Goal: Find specific page/section: Find specific page/section

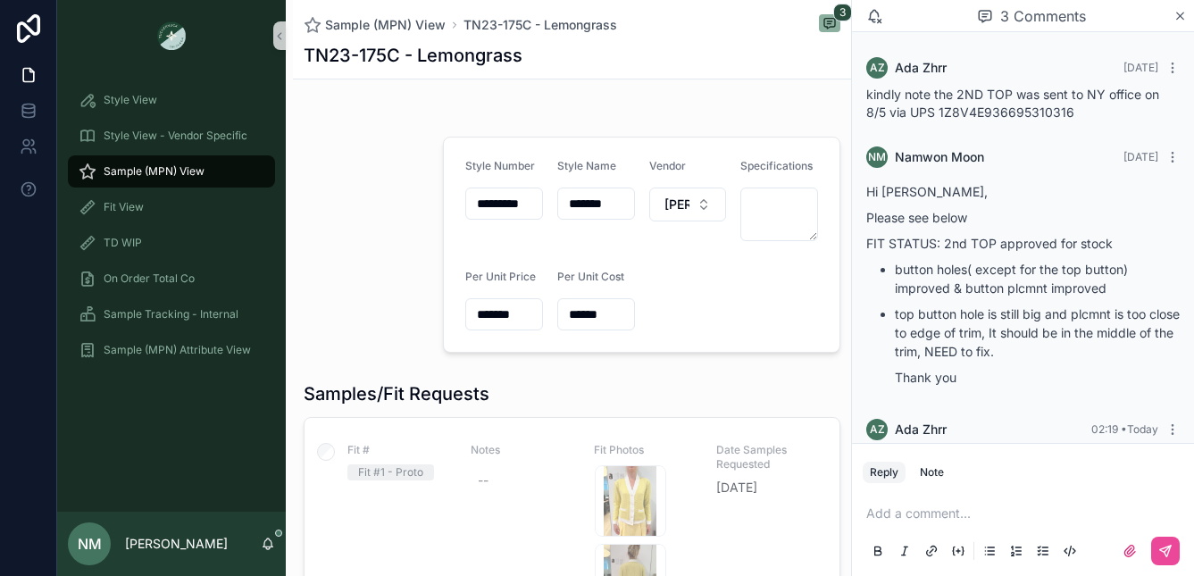
scroll to position [126, 0]
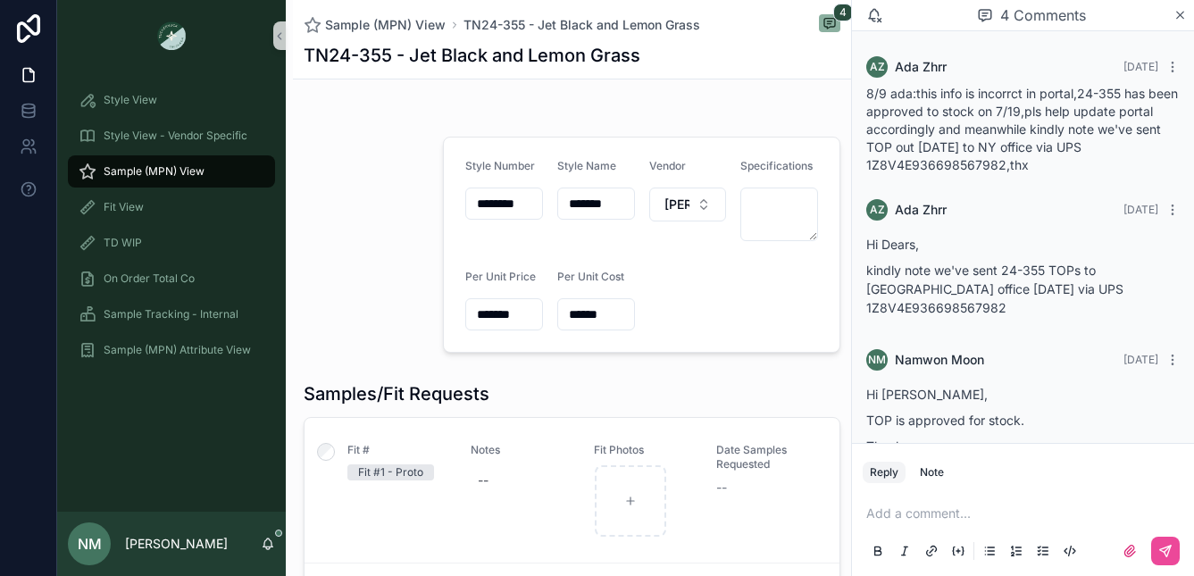
scroll to position [138, 0]
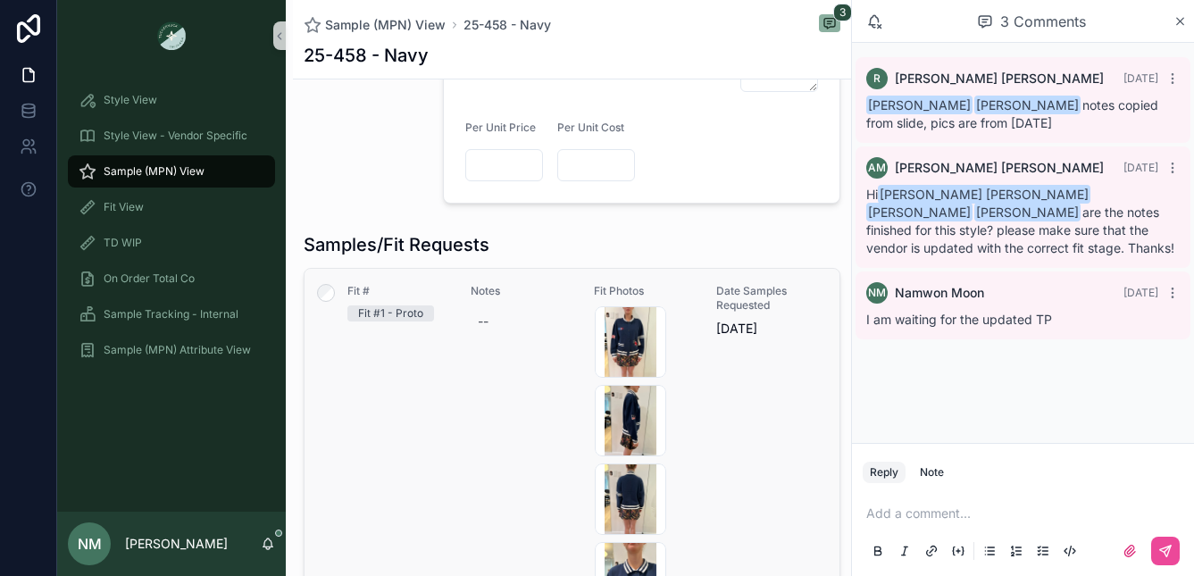
scroll to position [11, 0]
